Goal: Information Seeking & Learning: Learn about a topic

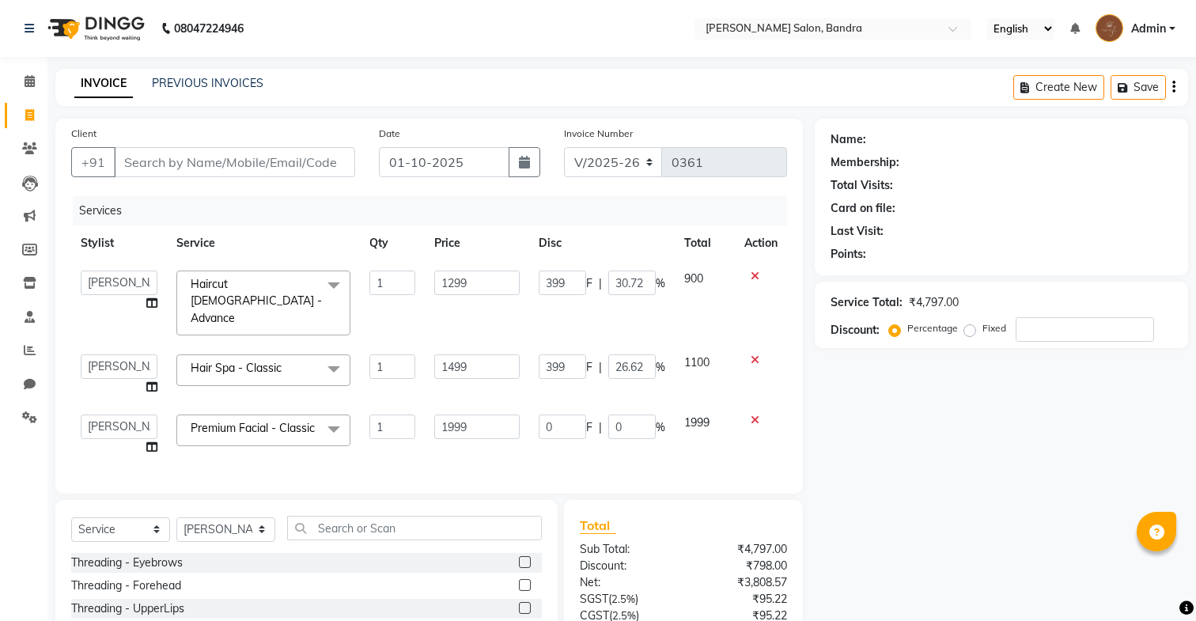
select select "7894"
select select "90039"
select select "86816"
select select "service"
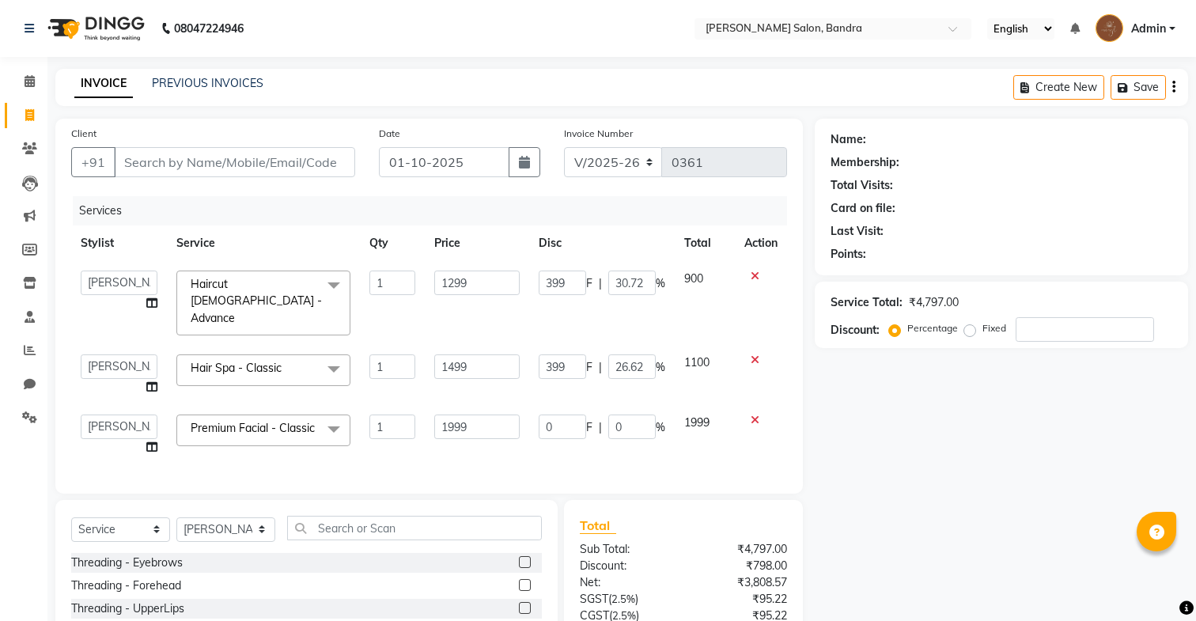
select select "71444"
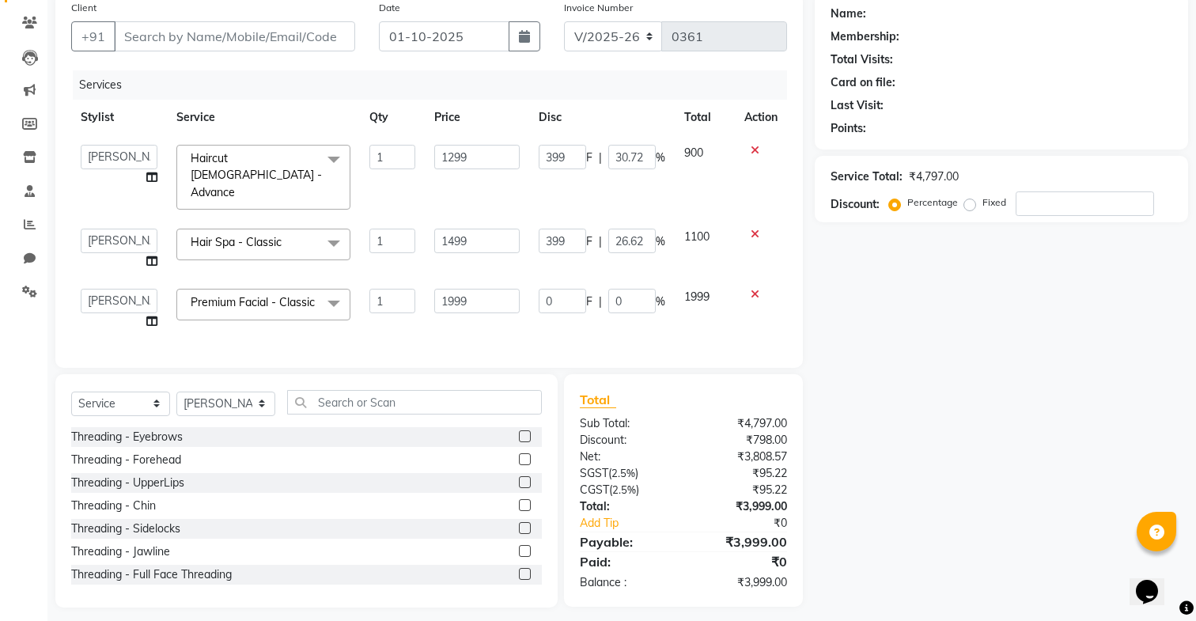
scroll to position [126, 0]
click at [142, 397] on select "Select Service Product Membership Package Voucher Prepaid Gift Card" at bounding box center [120, 404] width 99 height 25
click at [270, 32] on input "Client" at bounding box center [234, 36] width 241 height 30
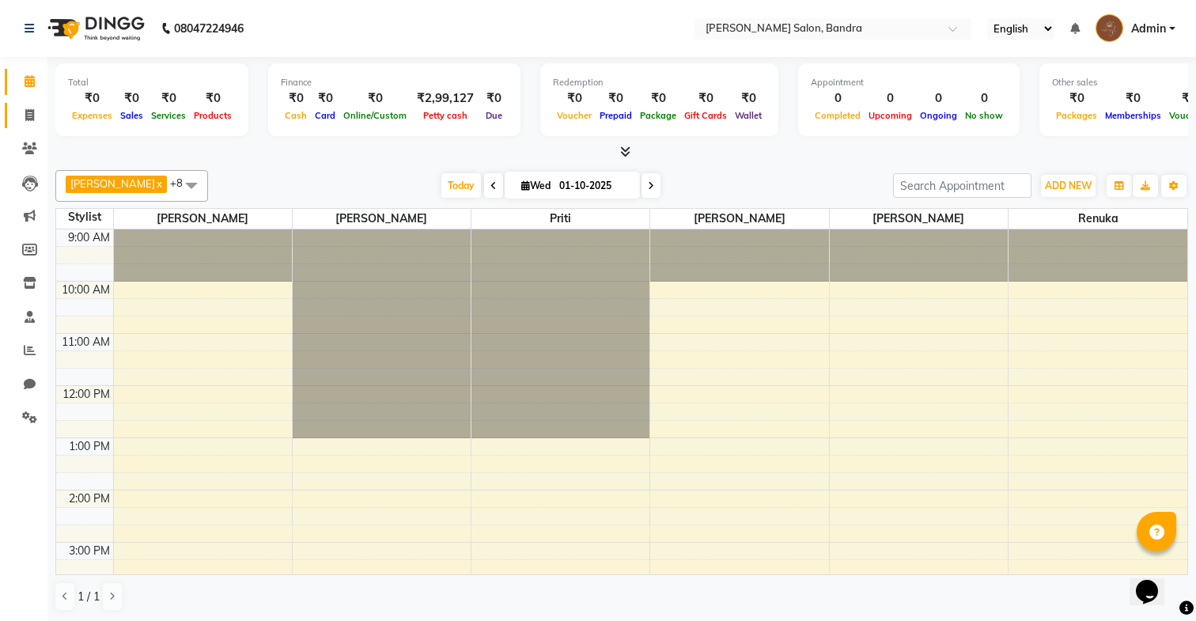
click at [21, 121] on span at bounding box center [30, 116] width 28 height 18
select select "7894"
select select "service"
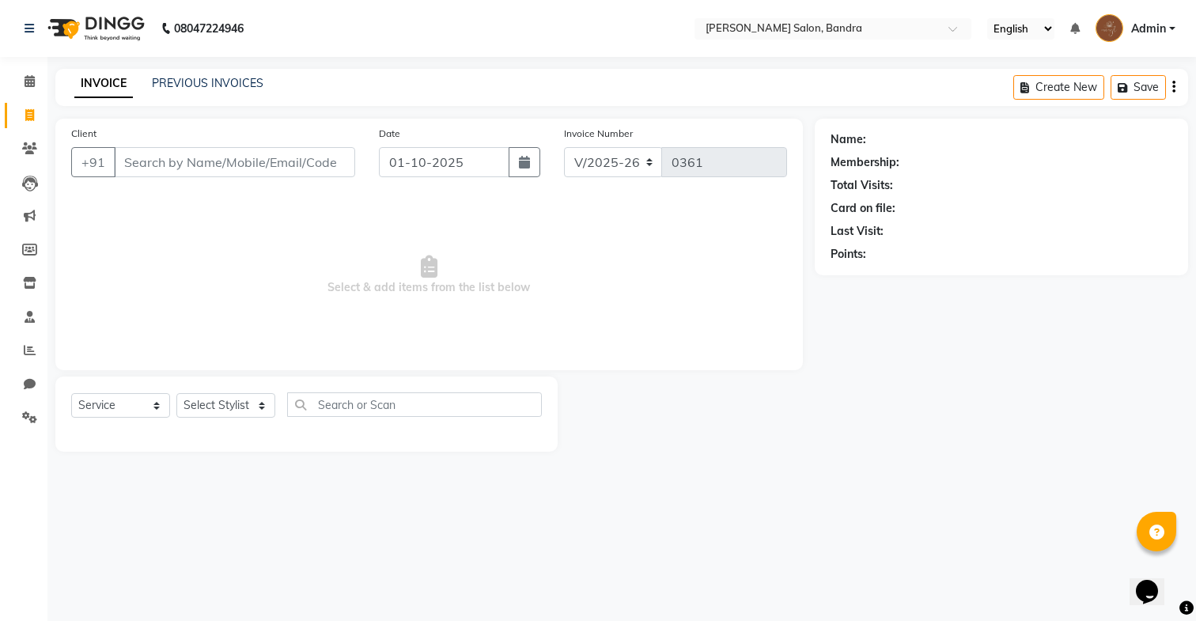
click at [24, 434] on li "Settings" at bounding box center [23, 418] width 47 height 34
click at [23, 420] on icon at bounding box center [29, 417] width 15 height 12
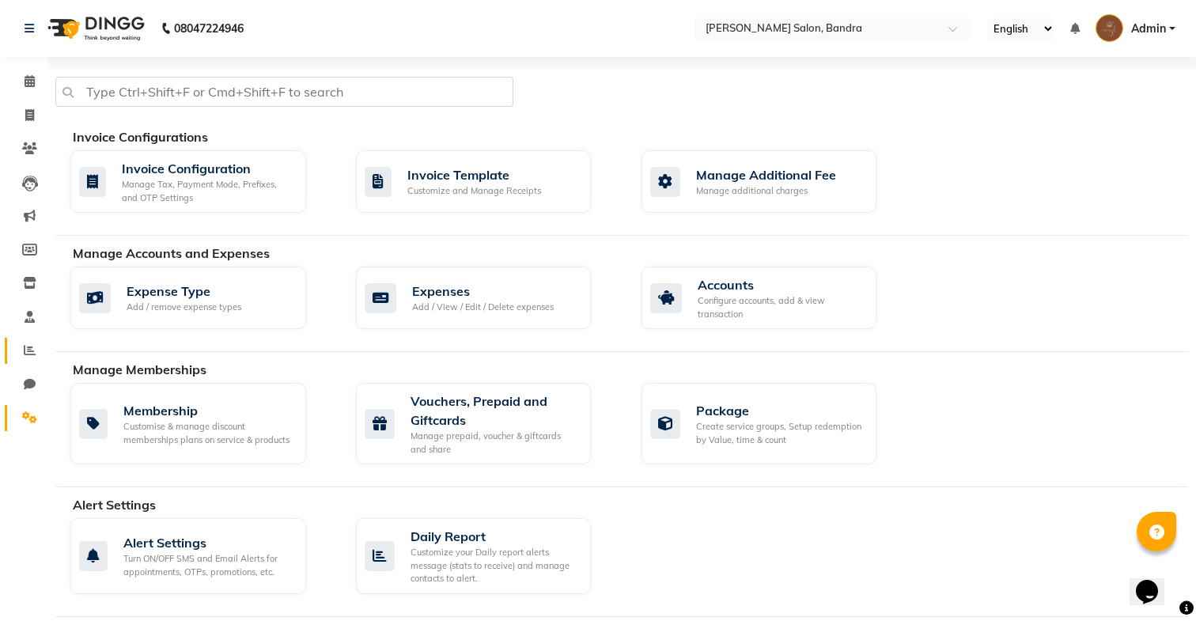
click at [14, 362] on link "Reports" at bounding box center [24, 351] width 38 height 26
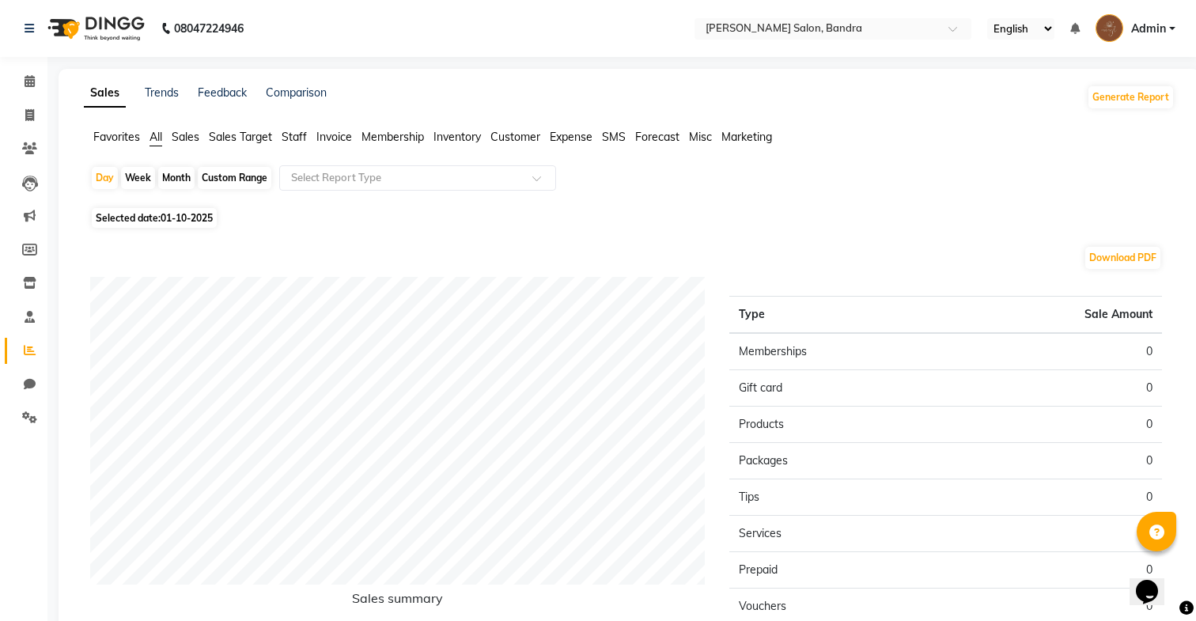
click at [175, 176] on div "Month" at bounding box center [176, 178] width 36 height 22
select select "10"
select select "2025"
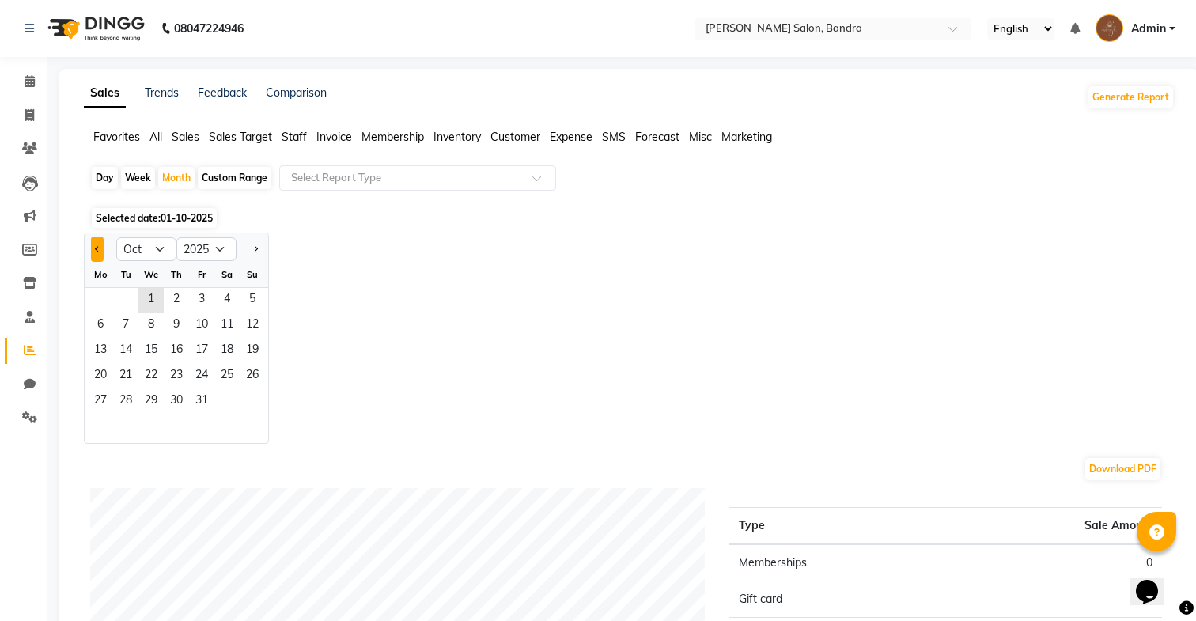
click at [100, 243] on button "Previous month" at bounding box center [97, 249] width 13 height 25
select select "9"
click at [102, 304] on span "1" at bounding box center [100, 300] width 25 height 25
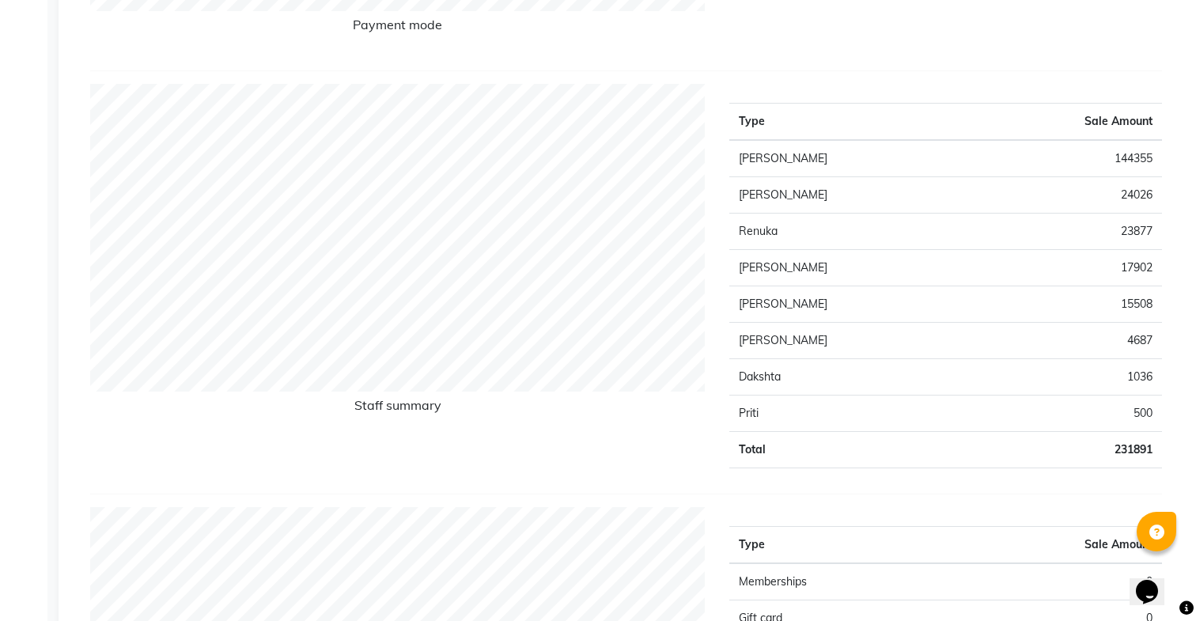
scroll to position [573, 0]
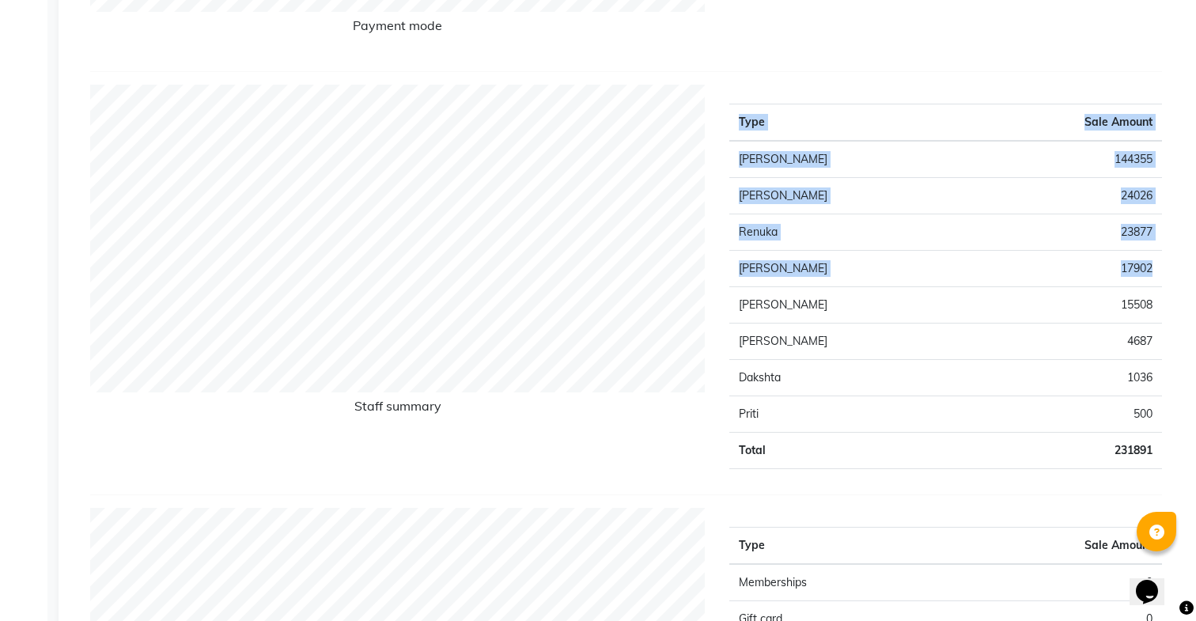
drag, startPoint x: 722, startPoint y: 158, endPoint x: 1033, endPoint y: 286, distance: 336.3
click at [1033, 286] on div "Type Sale Amount [PERSON_NAME] 144355 [PERSON_NAME] 24026 Renuka 23877 [PERSON_…" at bounding box center [946, 283] width 456 height 397
copy table "Type Sale Amount [PERSON_NAME] 144355 [PERSON_NAME] 24026 Renuka 23877 [PERSON_…"
